Goal: Contribute content: Add original content to the website for others to see

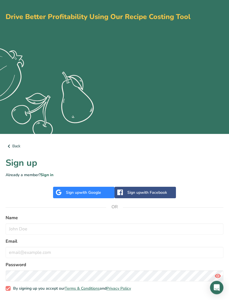
scroll to position [24, 0]
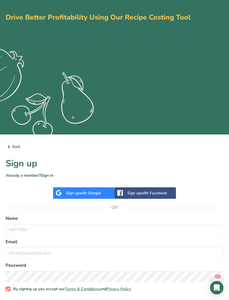
click at [45, 175] on link "Sign in" at bounding box center [47, 175] width 13 height 5
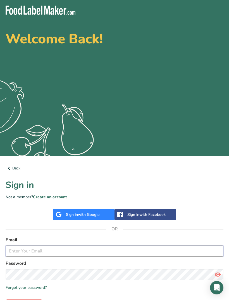
click at [26, 250] on input "email" at bounding box center [115, 250] width 218 height 11
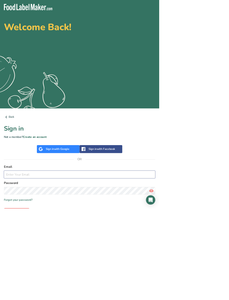
scroll to position [24, 0]
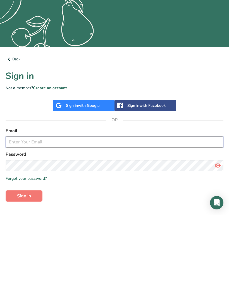
type input "[EMAIL_ADDRESS][DOMAIN_NAME]"
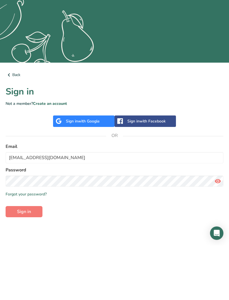
click at [24, 260] on button "Sign in" at bounding box center [24, 265] width 37 height 11
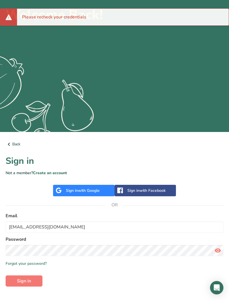
click at [25, 279] on span "Sign in" at bounding box center [24, 280] width 14 height 7
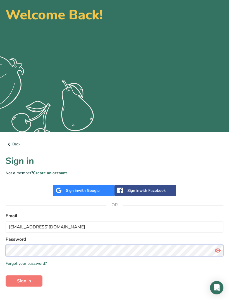
scroll to position [42, 0]
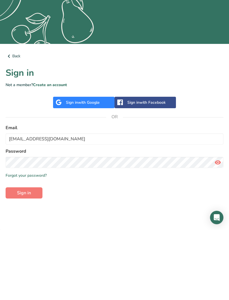
click at [23, 260] on span "Sign in" at bounding box center [24, 263] width 14 height 7
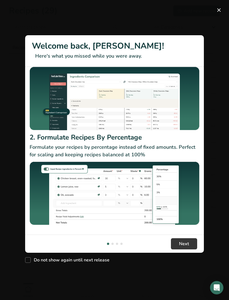
scroll to position [33, 0]
click at [186, 247] on span "Next" at bounding box center [184, 243] width 10 height 7
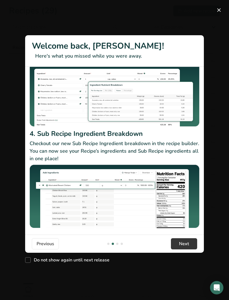
scroll to position [52, 0]
click at [184, 247] on span "Next" at bounding box center [184, 243] width 10 height 7
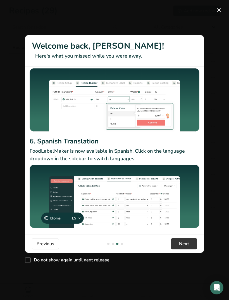
click at [188, 247] on span "Next" at bounding box center [184, 243] width 10 height 7
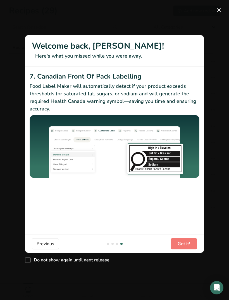
click at [31, 263] on span "Do not show again until next release" at bounding box center [70, 260] width 79 height 6
click at [29, 262] on input "Do not show again until next release" at bounding box center [27, 260] width 4 height 4
checkbox input "true"
click at [187, 247] on span "Got it!" at bounding box center [184, 243] width 13 height 7
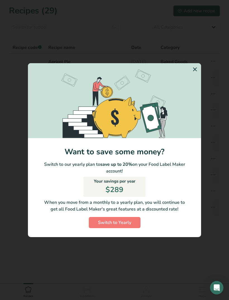
click at [193, 74] on icon "Switch to Yearly Modal" at bounding box center [195, 69] width 7 height 10
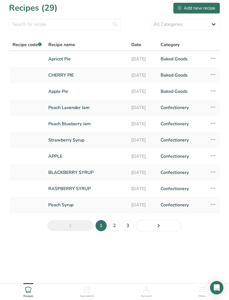
scroll to position [0, 0]
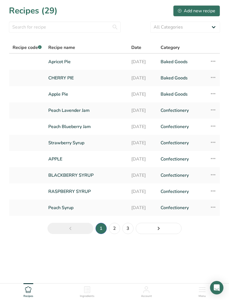
click at [206, 11] on div "Add new recipe" at bounding box center [196, 11] width 37 height 7
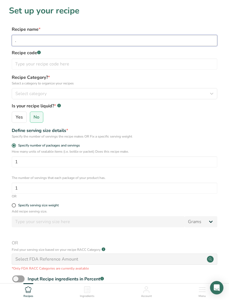
type input "."
type input "Fudge"
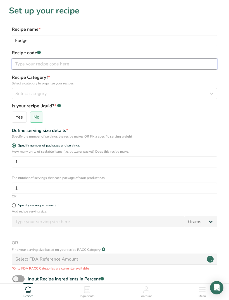
click at [195, 63] on input "text" at bounding box center [115, 63] width 206 height 11
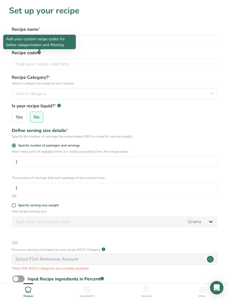
click at [169, 91] on div "Select category" at bounding box center [112, 93] width 195 height 7
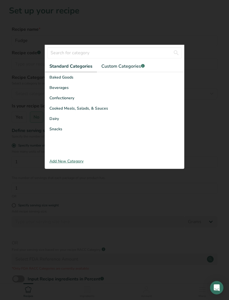
click at [152, 100] on div "Confectionery" at bounding box center [114, 98] width 139 height 10
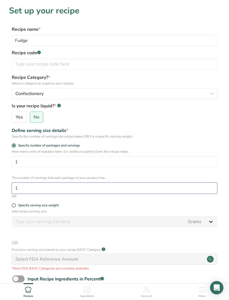
type input "1"
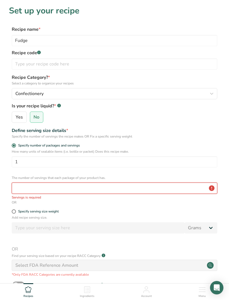
click at [104, 187] on input "number" at bounding box center [115, 187] width 206 height 11
type input "1"
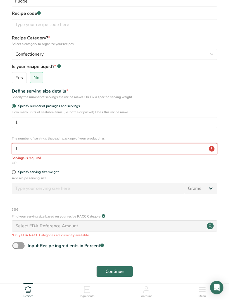
scroll to position [39, 0]
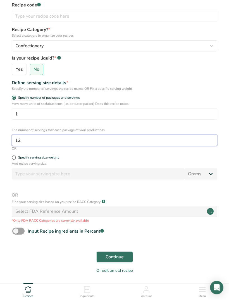
type input "12"
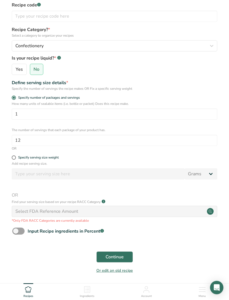
click at [15, 157] on span at bounding box center [14, 158] width 4 height 4
click at [15, 157] on input "Specify serving size weight" at bounding box center [14, 158] width 4 height 4
radio input "true"
radio input "false"
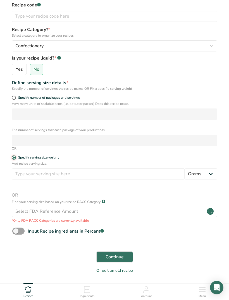
scroll to position [48, 0]
click at [160, 173] on input "number" at bounding box center [98, 173] width 173 height 11
click at [207, 175] on select "Grams kg mg mcg lb oz l mL fl oz tbsp tsp cup qt gallon" at bounding box center [201, 173] width 33 height 11
select select "12"
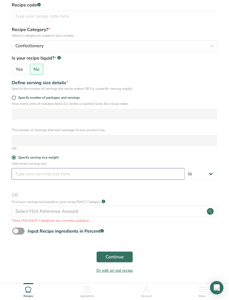
click at [141, 171] on input "number" at bounding box center [98, 173] width 173 height 11
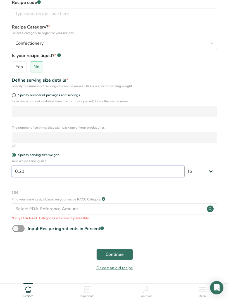
type input "0.21"
click at [128, 251] on button "Continue" at bounding box center [114, 254] width 37 height 11
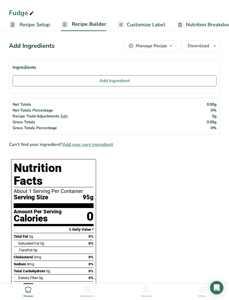
click at [194, 79] on button "Add Ingredient" at bounding box center [115, 80] width 204 height 11
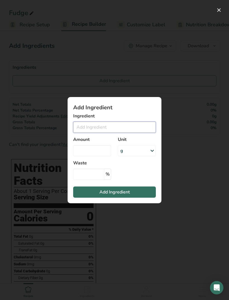
click at [150, 125] on input "Add ingredient modal" at bounding box center [114, 127] width 83 height 11
type input "Calico cottage"
click at [205, 140] on div "Add ingredient modal" at bounding box center [114, 150] width 229 height 300
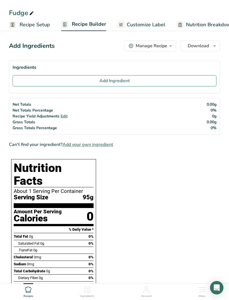
click at [108, 146] on span "Add your own ingredient" at bounding box center [88, 144] width 51 height 7
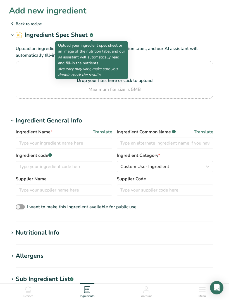
click at [12, 24] on icon at bounding box center [12, 24] width 7 height 10
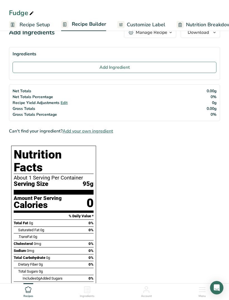
scroll to position [14, 0]
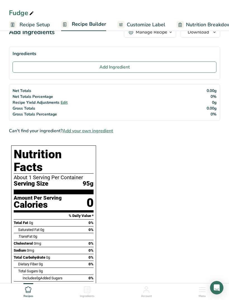
click at [79, 129] on span "Add your own ingredient" at bounding box center [88, 130] width 51 height 7
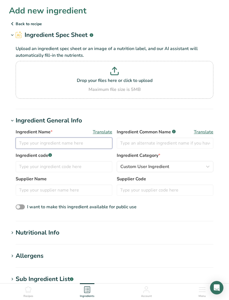
click at [42, 140] on input "text" at bounding box center [64, 142] width 97 height 11
type input "Calico cottage fudge"
click at [204, 142] on input "text" at bounding box center [165, 142] width 97 height 11
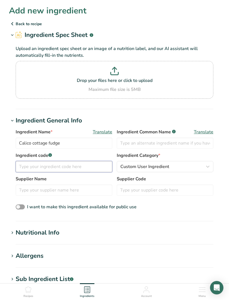
click at [88, 167] on input "text" at bounding box center [64, 166] width 97 height 11
click at [92, 191] on input "text" at bounding box center [64, 189] width 97 height 11
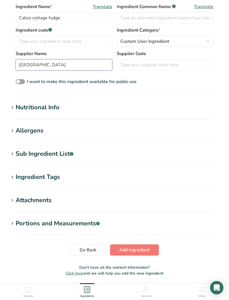
scroll to position [127, 0]
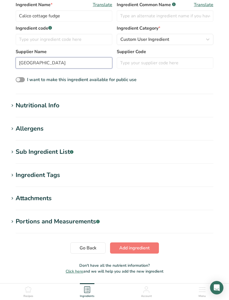
type input "Calico cottage"
click at [149, 246] on span "Add ingredient" at bounding box center [134, 248] width 30 height 7
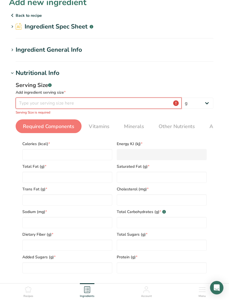
click at [143, 103] on input "number" at bounding box center [99, 103] width 166 height 11
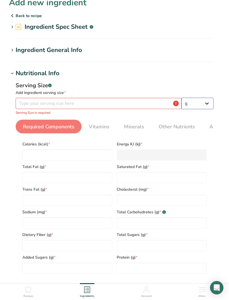
click at [208, 105] on select "g kg mg mcg lb oz l mL fl oz tbsp tsp cup qt gallon" at bounding box center [198, 103] width 32 height 11
select select "12"
